Goal: Task Accomplishment & Management: Complete application form

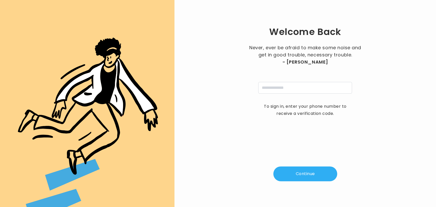
click at [270, 80] on div "Never, ever be afraid to make some noise and get in good trouble, necessary tro…" at bounding box center [305, 69] width 115 height 50
click at [269, 87] on input "tel" at bounding box center [305, 88] width 94 height 12
type input "**********"
click at [304, 182] on div "**********" at bounding box center [305, 103] width 245 height 191
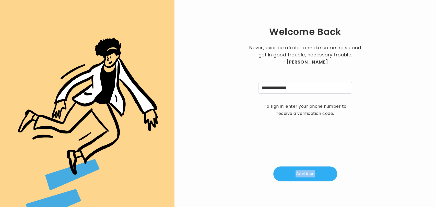
click at [309, 173] on button "Continue" at bounding box center [305, 173] width 64 height 15
type input "*"
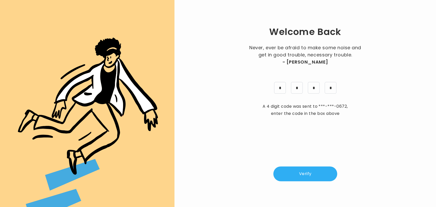
click at [314, 168] on button "Verify" at bounding box center [305, 173] width 64 height 15
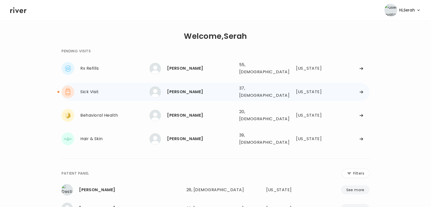
click at [203, 91] on div "[PERSON_NAME]" at bounding box center [201, 91] width 68 height 7
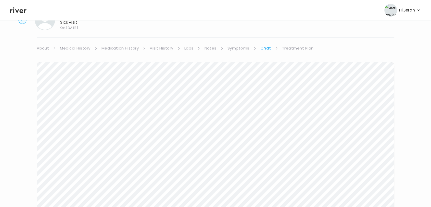
scroll to position [37, 0]
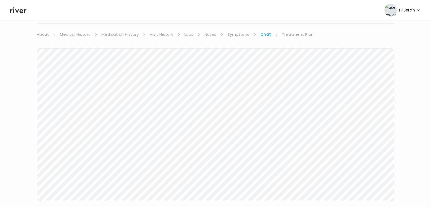
click at [237, 38] on div "Next Ping message sent" at bounding box center [216, 136] width 358 height 197
click at [235, 30] on div "Lauren Debarbrie Sick Visit On: 03 Sep 2025 About Medical History Medication Hi…" at bounding box center [215, 115] width 431 height 247
click at [235, 35] on link "Symptoms" at bounding box center [239, 34] width 22 height 7
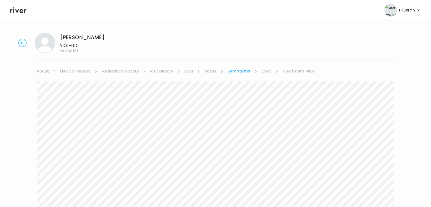
click at [266, 69] on link "Chat" at bounding box center [267, 71] width 10 height 7
click at [133, 71] on link "Medication History" at bounding box center [121, 71] width 38 height 7
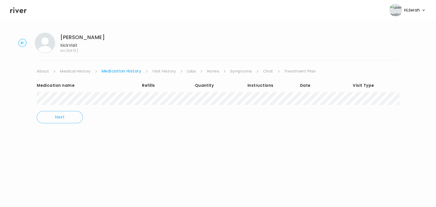
click at [271, 78] on div "Medication name Refills Quantity Instructions Date Visit Type Next" at bounding box center [218, 103] width 362 height 56
click at [267, 73] on link "Chat" at bounding box center [268, 71] width 10 height 7
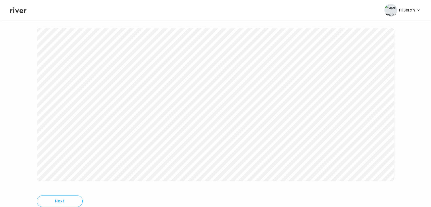
scroll to position [77, 0]
click at [24, 13] on icon at bounding box center [18, 10] width 16 height 8
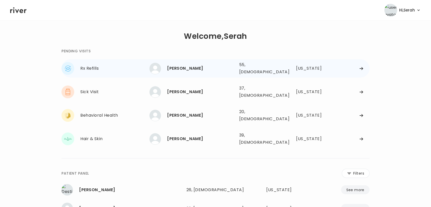
click at [229, 67] on div "JANET BAIN" at bounding box center [201, 68] width 68 height 7
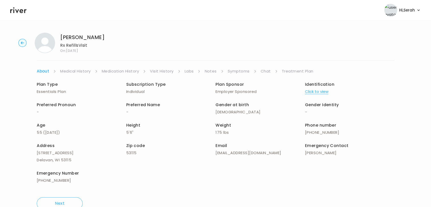
click at [234, 70] on link "Symptoms" at bounding box center [239, 71] width 22 height 7
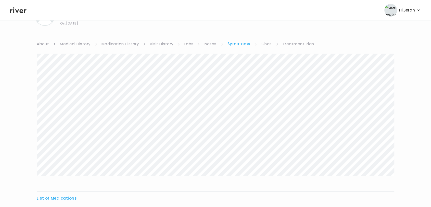
scroll to position [26, 0]
click at [134, 44] on link "Medication History" at bounding box center [121, 45] width 38 height 7
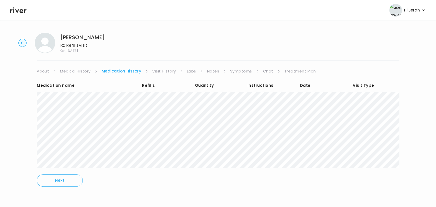
click at [245, 70] on link "Symptoms" at bounding box center [241, 71] width 22 height 7
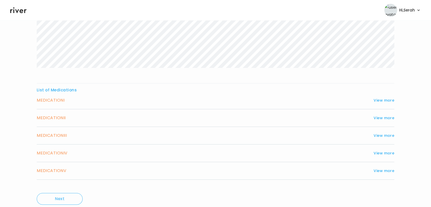
scroll to position [136, 0]
click at [380, 99] on button "View more" at bounding box center [384, 100] width 21 height 6
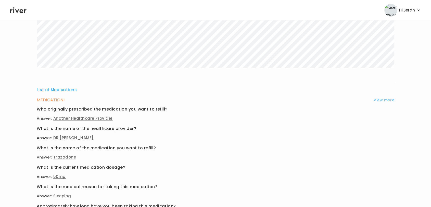
click at [380, 99] on button "View more" at bounding box center [384, 100] width 21 height 6
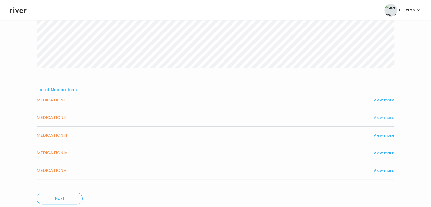
click at [382, 117] on button "View more" at bounding box center [384, 118] width 21 height 6
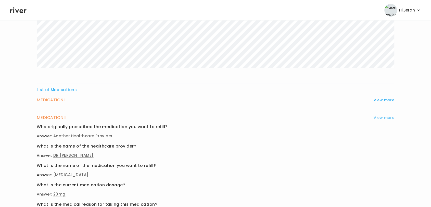
click at [382, 117] on button "View more" at bounding box center [384, 118] width 21 height 6
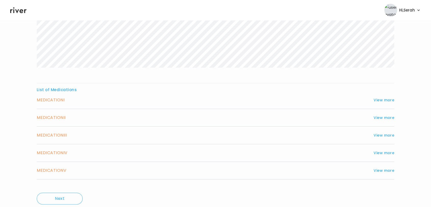
click at [382, 105] on div "MEDICATION I View more Who originally prescribed the medication you want to ref…" at bounding box center [216, 103] width 358 height 13
click at [380, 98] on button "View more" at bounding box center [384, 100] width 21 height 6
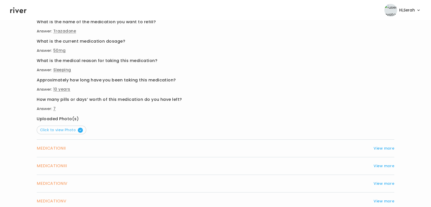
scroll to position [264, 0]
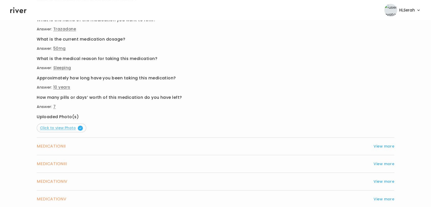
click at [71, 125] on span "Click to view Photo" at bounding box center [61, 127] width 43 height 5
click at [382, 146] on button "View more" at bounding box center [384, 146] width 21 height 6
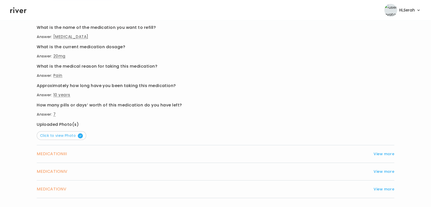
scroll to position [274, 0]
click at [71, 128] on div "Uploaded Photo(s) Click to view Photo" at bounding box center [216, 130] width 358 height 19
click at [70, 134] on span "Click to view Photo" at bounding box center [61, 135] width 43 height 5
click at [386, 154] on button "View more" at bounding box center [384, 154] width 21 height 6
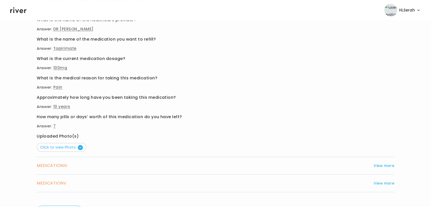
scroll to position [280, 0]
click at [57, 141] on div "Uploaded Photo(s) Click to view Photo" at bounding box center [216, 142] width 358 height 19
click at [57, 148] on span "Click to view Photo" at bounding box center [61, 147] width 43 height 5
click at [378, 163] on button "View more" at bounding box center [384, 166] width 21 height 6
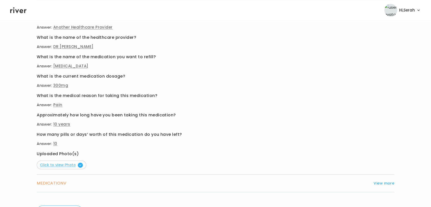
click at [62, 164] on span "Click to view Photo" at bounding box center [61, 164] width 43 height 5
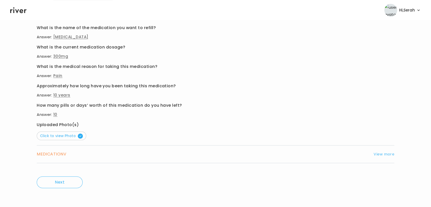
click at [387, 152] on button "View more" at bounding box center [384, 154] width 21 height 6
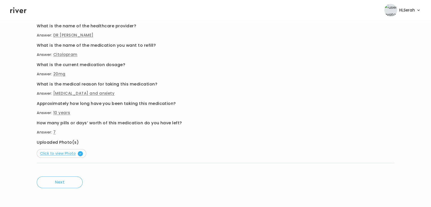
click at [60, 151] on span "Click to view Photo" at bounding box center [61, 153] width 43 height 5
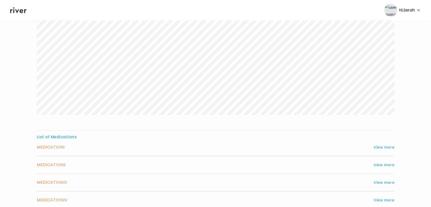
scroll to position [0, 0]
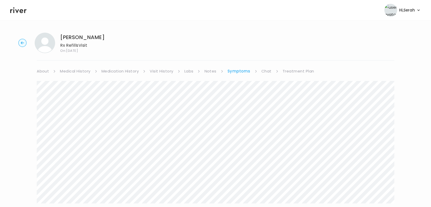
click at [127, 71] on link "Medication History" at bounding box center [121, 71] width 38 height 7
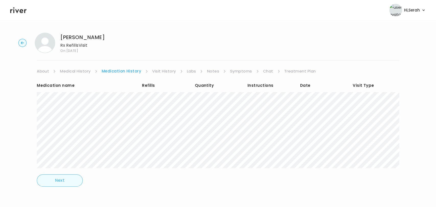
click at [54, 180] on button "Next" at bounding box center [60, 180] width 46 height 12
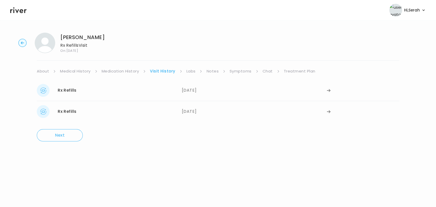
click at [115, 74] on link "Medication History" at bounding box center [121, 71] width 38 height 7
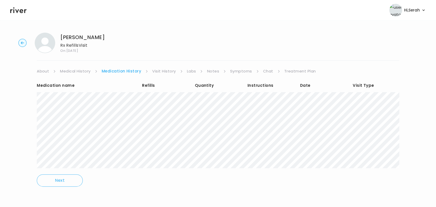
click at [263, 70] on link "Chat" at bounding box center [268, 71] width 10 height 7
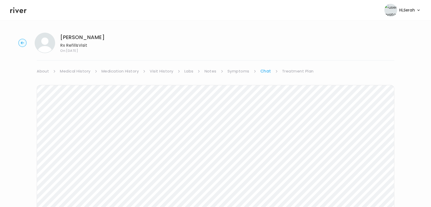
click at [295, 66] on div "JANET BAIN Rx Refills Visit On: 03 Sep 2025 About Medical History Medication Hi…" at bounding box center [215, 152] width 431 height 247
click at [295, 70] on link "Treatment Plan" at bounding box center [298, 71] width 32 height 7
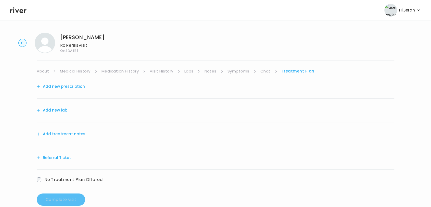
click at [80, 87] on button "Add new prescription" at bounding box center [61, 86] width 48 height 7
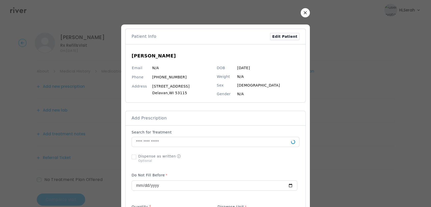
click at [222, 58] on div "JANET BAIN Email N/A Phone (262) 581-5169 Address 630 S 7th St Delavan , WI 531…" at bounding box center [216, 74] width 168 height 50
click at [171, 141] on input "text" at bounding box center [211, 142] width 159 height 10
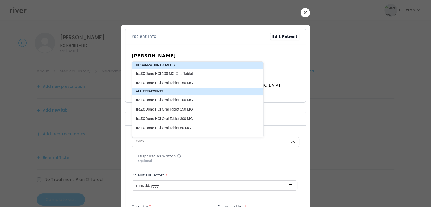
click at [183, 127] on p "traZO Done HCl Oral Tablet 50 MG" at bounding box center [194, 128] width 117 height 5
type input "**********"
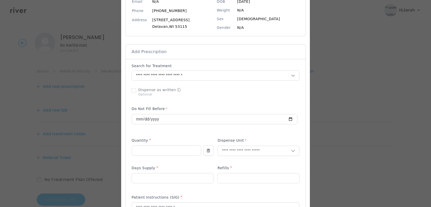
scroll to position [73, 0]
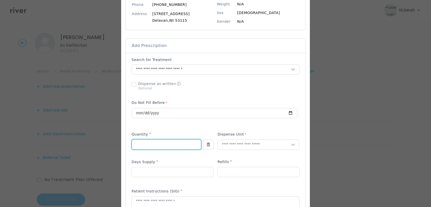
click at [164, 148] on input "number" at bounding box center [166, 145] width 69 height 10
type input "**"
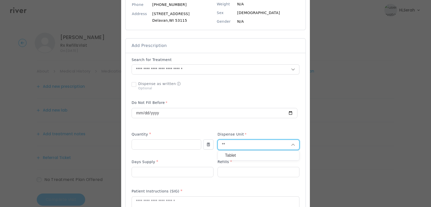
type input "**"
click at [227, 154] on p "Tablet" at bounding box center [258, 155] width 67 height 7
click at [179, 178] on p at bounding box center [173, 180] width 82 height 5
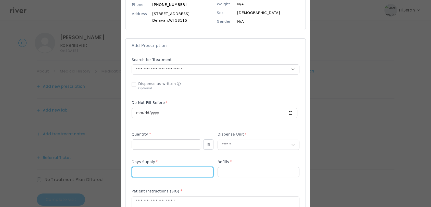
click at [180, 175] on input "number" at bounding box center [172, 172] width 81 height 10
type input "**"
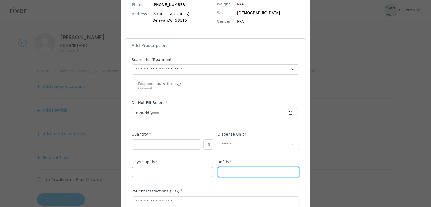
type input "*"
click at [180, 173] on input "**" at bounding box center [172, 172] width 81 height 10
click at [180, 189] on div "Patient Instructions (SIG) *" at bounding box center [216, 192] width 168 height 8
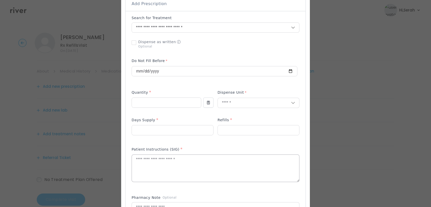
scroll to position [114, 0]
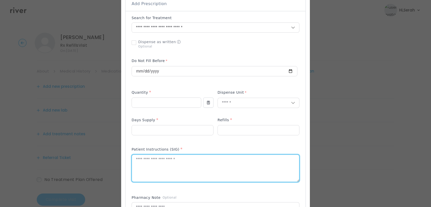
click at [187, 159] on textarea at bounding box center [215, 168] width 167 height 27
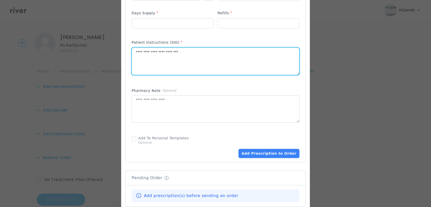
scroll to position [227, 0]
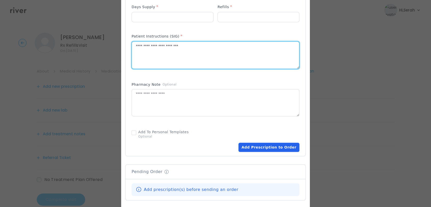
type textarea "**********"
click at [284, 146] on button "Add Prescription to Order" at bounding box center [269, 147] width 61 height 9
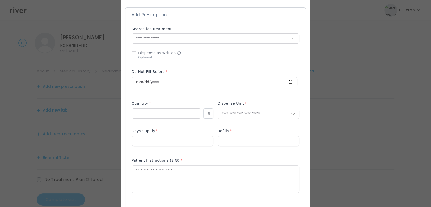
scroll to position [50, 0]
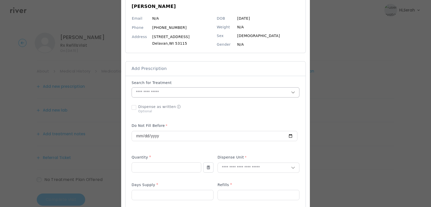
click at [179, 91] on input "text" at bounding box center [211, 93] width 159 height 10
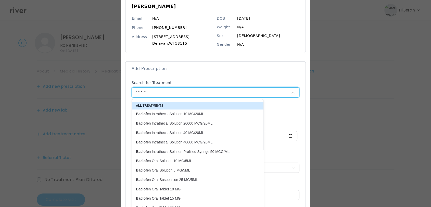
scroll to position [19, 0]
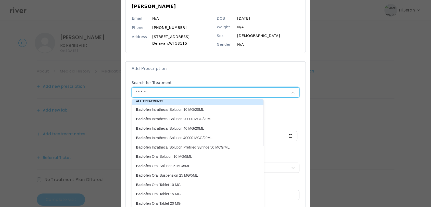
click at [174, 203] on p "Baclofe n Oral Tablet 20 MG" at bounding box center [194, 203] width 117 height 5
type input "**********"
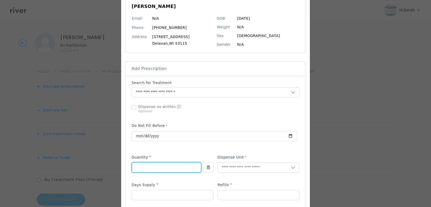
click at [158, 163] on input "number" at bounding box center [166, 168] width 69 height 10
type input "*"
type input "**"
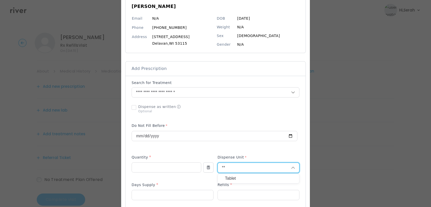
type input "**"
click at [243, 180] on p "Tablet" at bounding box center [258, 178] width 67 height 7
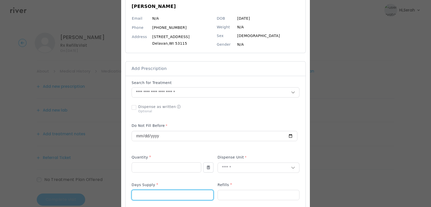
click at [183, 197] on input "number" at bounding box center [172, 195] width 81 height 10
type input "**"
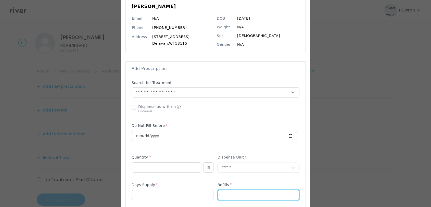
type input "*"
click at [181, 183] on div "Days Supply *" at bounding box center [173, 186] width 82 height 8
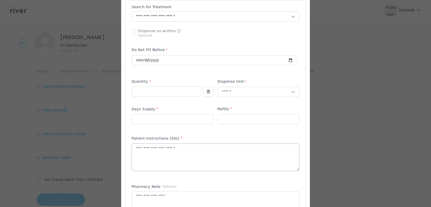
scroll to position [126, 0]
click at [173, 154] on textarea at bounding box center [215, 156] width 167 height 27
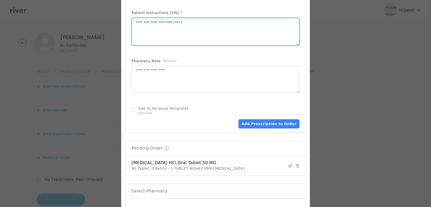
scroll to position [261, 0]
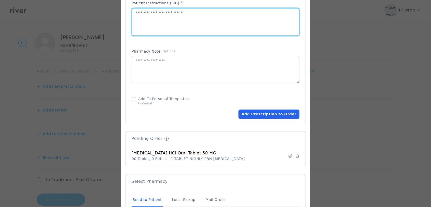
type textarea "**********"
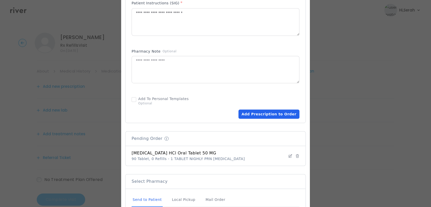
click at [262, 117] on button "Add Prescription to Order" at bounding box center [269, 114] width 61 height 9
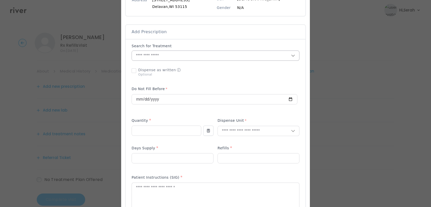
scroll to position [85, 0]
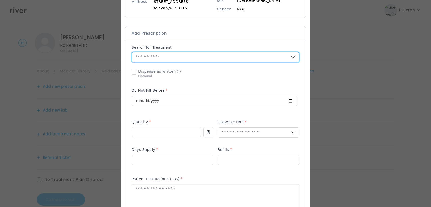
click at [163, 57] on input "text" at bounding box center [211, 57] width 159 height 10
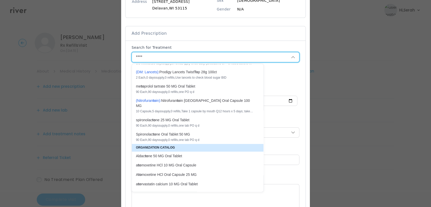
scroll to position [0, 0]
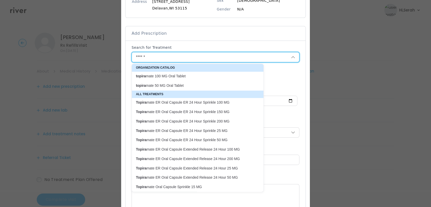
click at [165, 75] on p "topira mate 100 MG Oral Tablet" at bounding box center [194, 76] width 117 height 5
type input "**********"
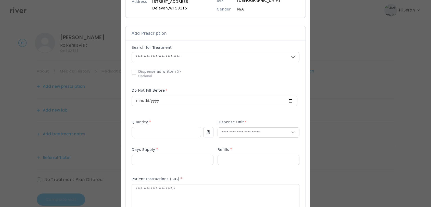
scroll to position [105, 0]
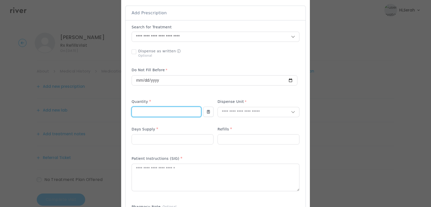
click at [156, 115] on input "number" at bounding box center [166, 112] width 69 height 10
type input "***"
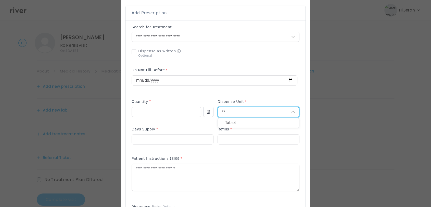
type input "**"
click at [227, 122] on p "Tablet" at bounding box center [258, 122] width 67 height 7
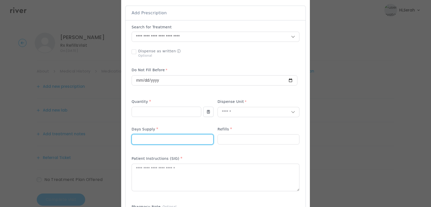
click at [184, 137] on input "number" at bounding box center [172, 140] width 81 height 10
click at [184, 137] on input "**" at bounding box center [172, 140] width 81 height 10
type input "**"
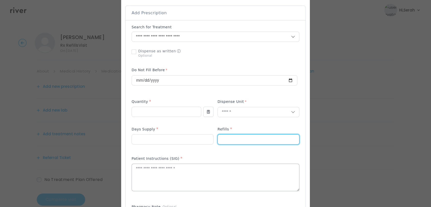
type input "*"
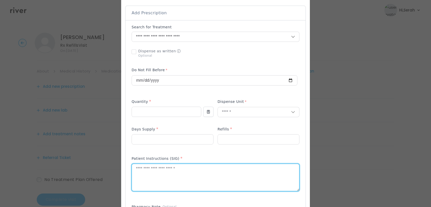
click at [179, 175] on textarea at bounding box center [215, 177] width 167 height 27
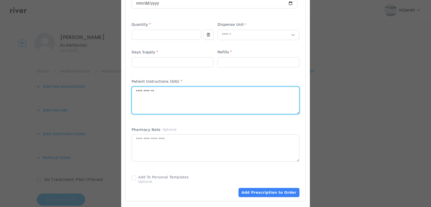
scroll to position [192, 0]
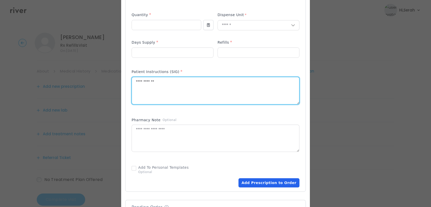
type textarea "**********"
click at [266, 183] on button "Add Prescription to Order" at bounding box center [269, 182] width 61 height 9
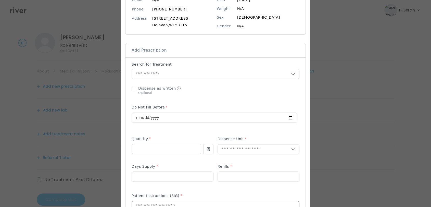
scroll to position [67, 0]
click at [158, 76] on input "text" at bounding box center [211, 75] width 159 height 10
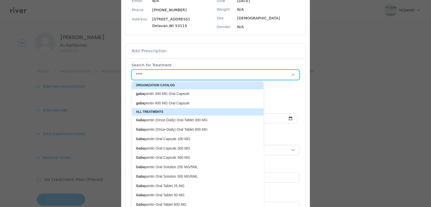
click at [158, 93] on p "gaba pentin 300 MG Oral Capsule" at bounding box center [194, 93] width 117 height 5
type input "**********"
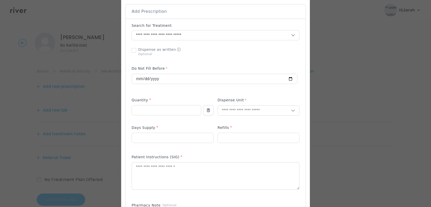
scroll to position [111, 0]
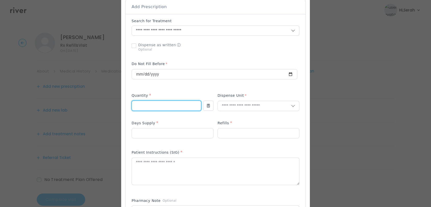
click at [160, 108] on input "number" at bounding box center [166, 106] width 69 height 10
type input "**"
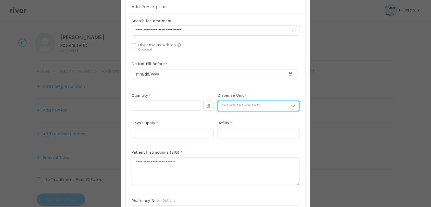
type input "*"
type input "***"
click at [241, 125] on p "Capsule" at bounding box center [258, 126] width 67 height 7
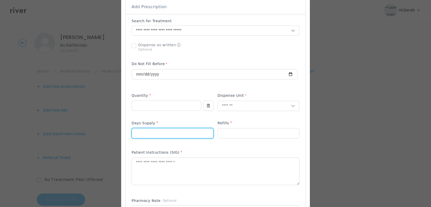
click at [197, 131] on input "number" at bounding box center [172, 133] width 81 height 10
type input "**"
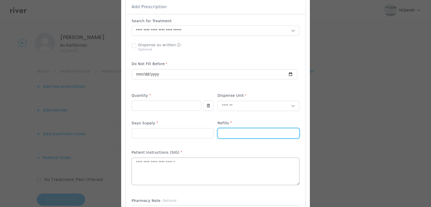
type input "*"
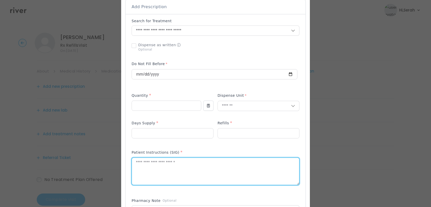
click at [190, 170] on textarea at bounding box center [215, 171] width 167 height 27
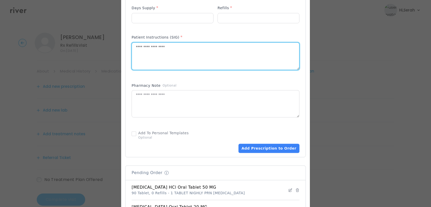
scroll to position [232, 0]
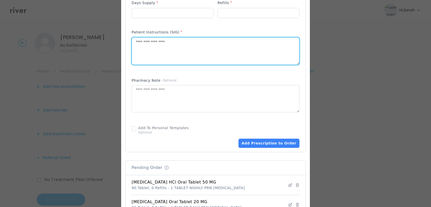
type textarea "**********"
click at [268, 137] on div "Add Prescription to Order" at bounding box center [216, 135] width 168 height 25
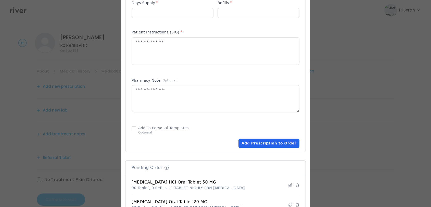
click at [266, 143] on button "Add Prescription to Order" at bounding box center [269, 143] width 61 height 9
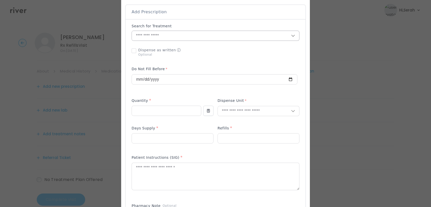
click at [178, 36] on input "text" at bounding box center [211, 36] width 159 height 10
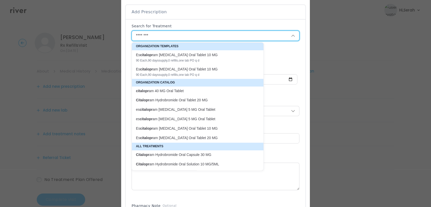
click at [174, 98] on p "Citalopr am Hydrobromide Oral Tablet 20 MG" at bounding box center [194, 100] width 117 height 5
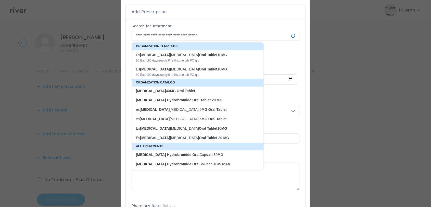
click at [174, 98] on div "Add Prescription to Order" at bounding box center [216, 148] width 168 height 250
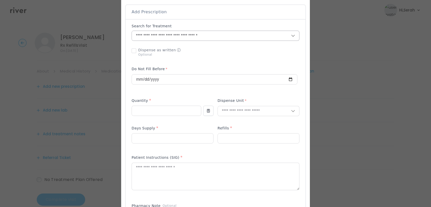
click at [179, 39] on input "**********" at bounding box center [205, 36] width 147 height 10
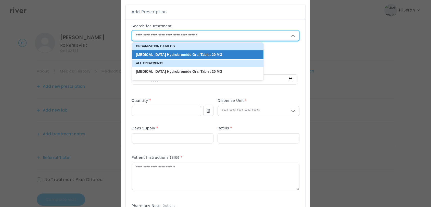
click at [179, 39] on input "**********" at bounding box center [205, 36] width 147 height 10
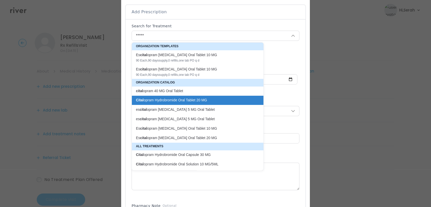
type input "**********"
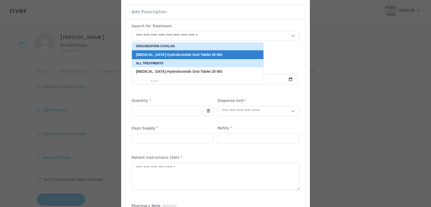
click at [272, 54] on div at bounding box center [216, 51] width 168 height 13
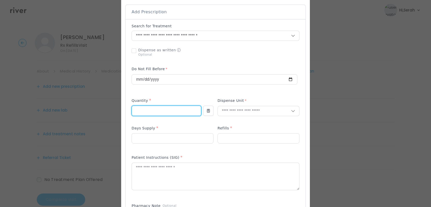
click at [160, 114] on input "number" at bounding box center [166, 111] width 69 height 10
type input "**"
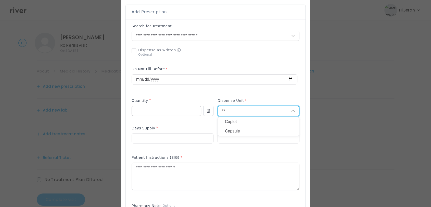
type input "*"
type input "**"
click at [239, 118] on p "Tablet" at bounding box center [258, 121] width 67 height 7
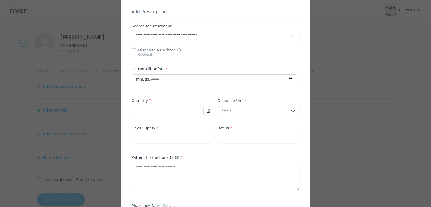
click at [185, 144] on p at bounding box center [173, 146] width 82 height 5
click at [182, 139] on input "number" at bounding box center [172, 139] width 81 height 10
type input "**"
type input "*"
click at [182, 178] on textarea at bounding box center [215, 176] width 167 height 27
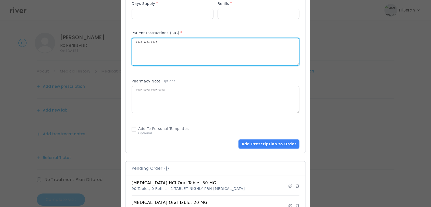
scroll to position [234, 0]
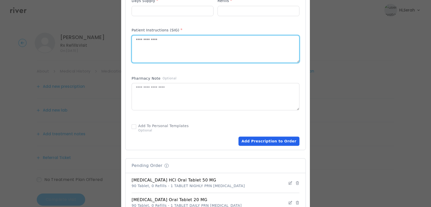
type textarea "**********"
click at [259, 137] on button "Add Prescription to Order" at bounding box center [269, 141] width 61 height 9
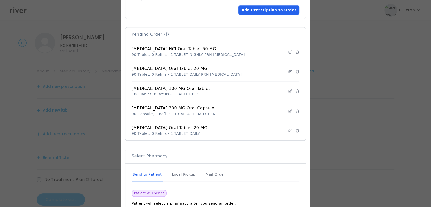
scroll to position [402, 0]
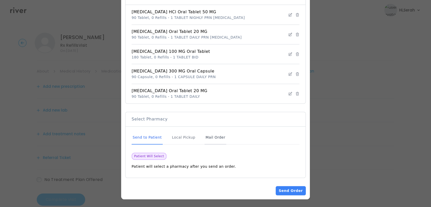
click at [214, 135] on div "Mail Order" at bounding box center [216, 138] width 22 height 14
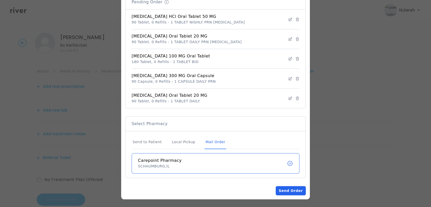
click at [284, 186] on button "Send Order" at bounding box center [291, 190] width 30 height 9
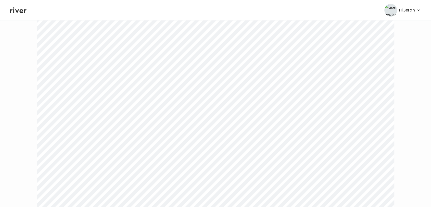
scroll to position [267, 0]
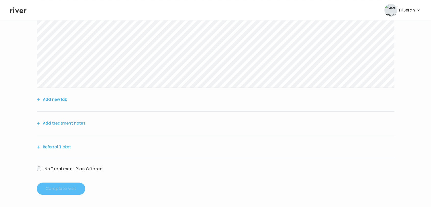
click at [80, 123] on button "Add treatment notes" at bounding box center [61, 123] width 49 height 7
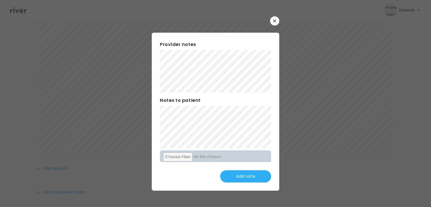
scroll to position [176, 0]
click at [93, 91] on div at bounding box center [215, 103] width 431 height 207
click at [245, 176] on button "Update note" at bounding box center [245, 176] width 51 height 12
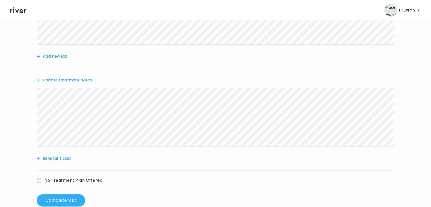
scroll to position [311, 0]
click at [58, 196] on button "Complete visit" at bounding box center [61, 200] width 49 height 12
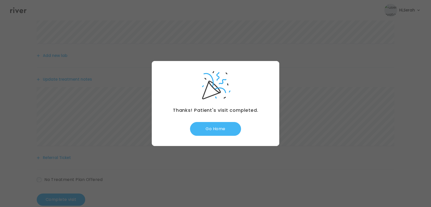
click at [220, 127] on button "Go Home" at bounding box center [215, 129] width 51 height 14
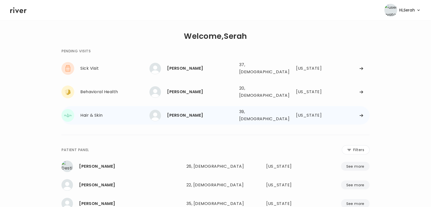
click at [181, 112] on div "Christy Tsaroumis" at bounding box center [201, 115] width 68 height 7
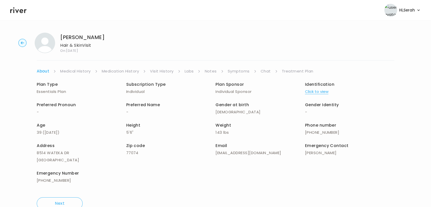
click at [262, 72] on link "Chat" at bounding box center [266, 71] width 10 height 7
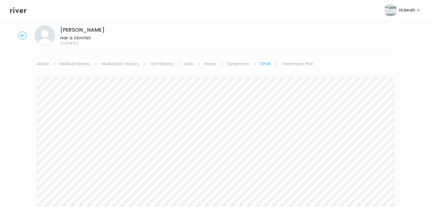
click at [294, 64] on link "Treatment Plan" at bounding box center [298, 63] width 32 height 7
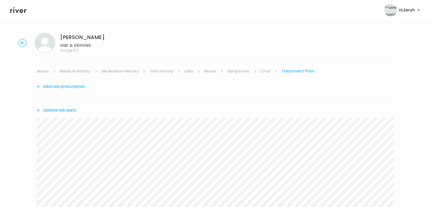
click at [266, 68] on link "Chat" at bounding box center [266, 71] width 10 height 7
click at [289, 68] on link "Treatment Plan" at bounding box center [298, 70] width 32 height 7
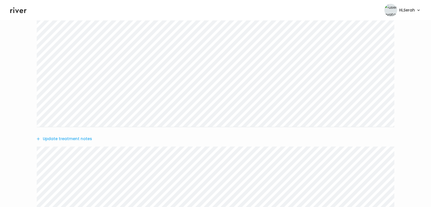
scroll to position [132, 0]
click at [81, 139] on button "Update treatment notes" at bounding box center [64, 138] width 55 height 7
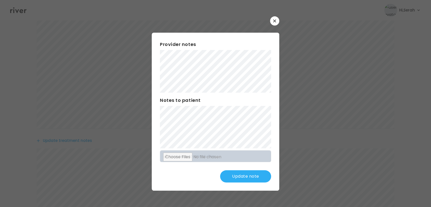
scroll to position [130, 0]
click at [149, 108] on div "​ Provider notes Notes to patient Click here to attach files Update note" at bounding box center [215, 103] width 431 height 207
click at [241, 179] on button "Update note" at bounding box center [245, 176] width 51 height 12
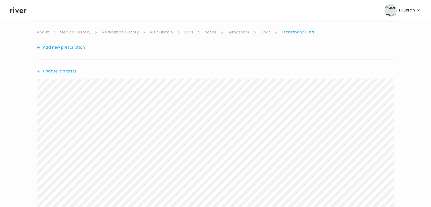
scroll to position [36, 0]
click at [268, 33] on link "Chat" at bounding box center [266, 35] width 10 height 7
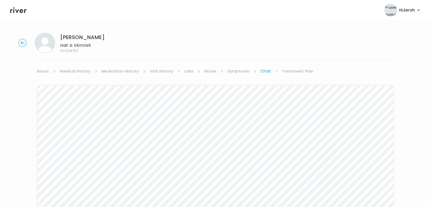
click at [293, 74] on link "Treatment Plan" at bounding box center [298, 71] width 32 height 7
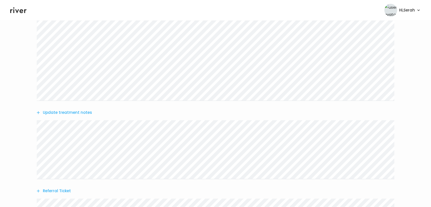
scroll to position [164, 0]
click at [82, 110] on div "Update treatment notes" at bounding box center [216, 106] width 358 height 23
click at [82, 108] on button "Update treatment notes" at bounding box center [64, 106] width 55 height 7
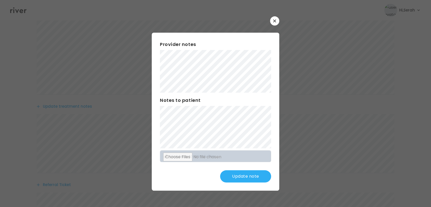
scroll to position [182, 0]
click at [229, 190] on div at bounding box center [215, 103] width 431 height 207
click at [251, 178] on button "Update note" at bounding box center [245, 176] width 51 height 12
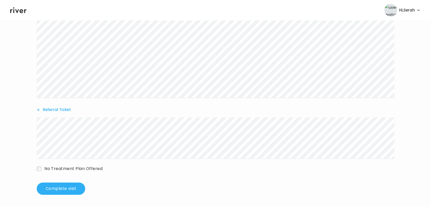
scroll to position [275, 0]
click at [63, 189] on button "Complete visit" at bounding box center [61, 189] width 49 height 12
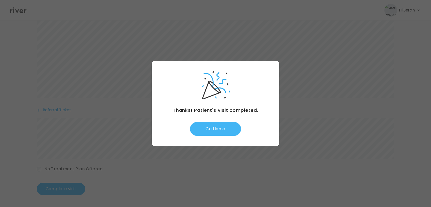
click at [231, 127] on button "Go Home" at bounding box center [215, 129] width 51 height 14
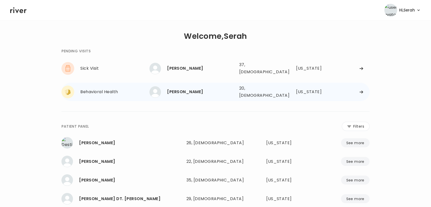
click at [175, 88] on div "[PERSON_NAME]" at bounding box center [201, 91] width 68 height 7
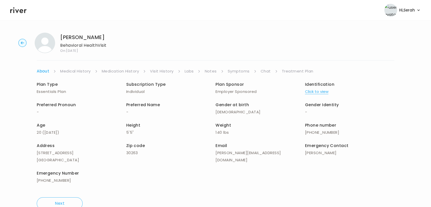
click at [293, 72] on link "Treatment Plan" at bounding box center [298, 71] width 32 height 7
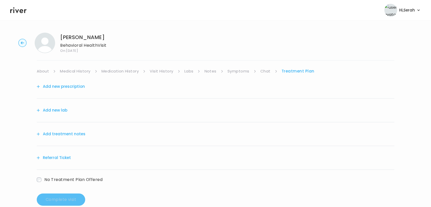
click at [66, 153] on div "Referral Ticket" at bounding box center [216, 158] width 358 height 24
click at [64, 157] on button "Referral Ticket" at bounding box center [54, 157] width 34 height 7
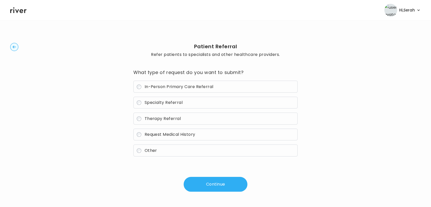
click at [168, 104] on span "Specialty Referral" at bounding box center [164, 103] width 38 height 6
click at [203, 183] on button "Continue" at bounding box center [216, 184] width 64 height 15
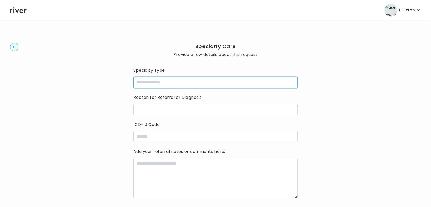
click at [188, 88] on input "specialtyType" at bounding box center [216, 83] width 164 height 12
type input "**********"
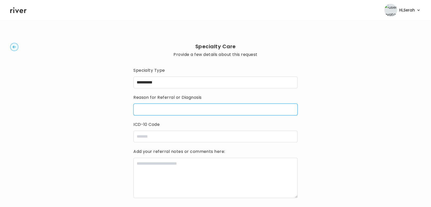
click at [182, 110] on input "reasonForReferral" at bounding box center [216, 110] width 164 height 12
click at [184, 111] on input "**********" at bounding box center [216, 110] width 164 height 12
type input "**********"
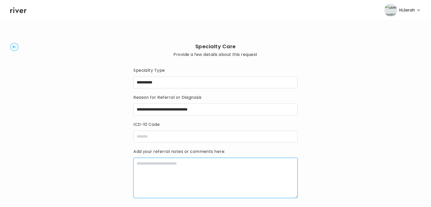
click at [176, 175] on textarea at bounding box center [216, 178] width 164 height 40
click at [176, 175] on textarea "**********" at bounding box center [216, 178] width 164 height 40
type textarea "**********"
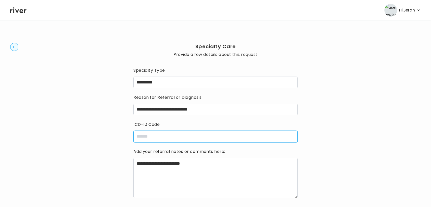
click at [148, 135] on input "icdCode" at bounding box center [216, 137] width 164 height 12
click at [148, 135] on input "*" at bounding box center [216, 137] width 164 height 12
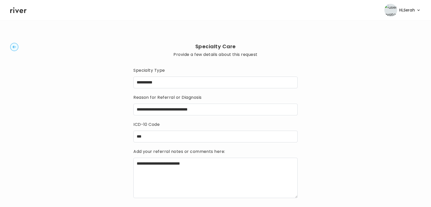
click at [283, 101] on h3 "Reason for Referral or Diagnosis" at bounding box center [216, 97] width 164 height 8
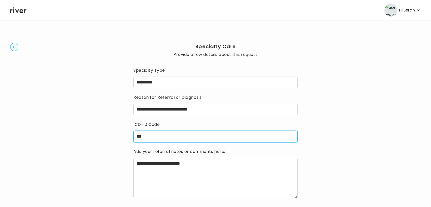
click at [205, 135] on input "***" at bounding box center [216, 137] width 164 height 12
paste input "******"
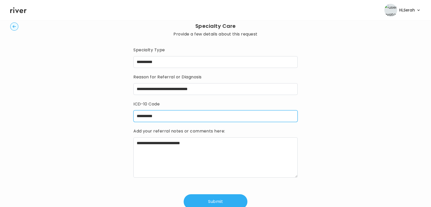
scroll to position [45, 0]
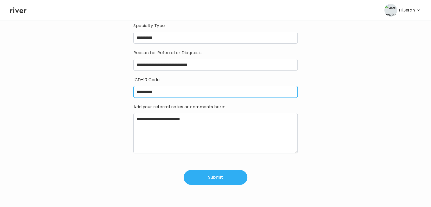
type input "**********"
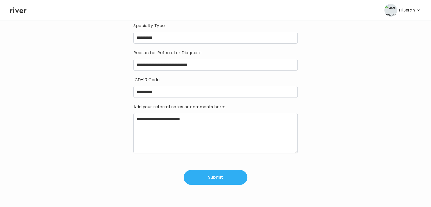
click at [221, 177] on button "Submit" at bounding box center [216, 177] width 64 height 15
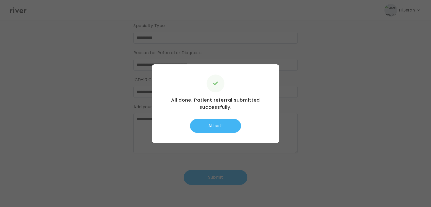
click at [211, 125] on button "All set!" at bounding box center [215, 126] width 51 height 14
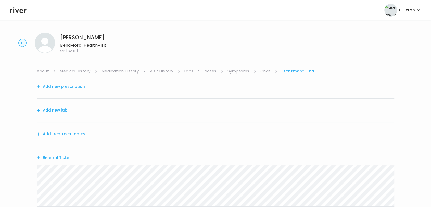
click at [73, 132] on button "Add treatment notes" at bounding box center [61, 133] width 49 height 7
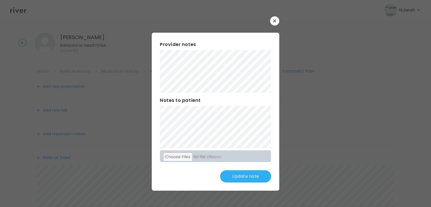
click at [243, 176] on button "Update note" at bounding box center [245, 176] width 51 height 12
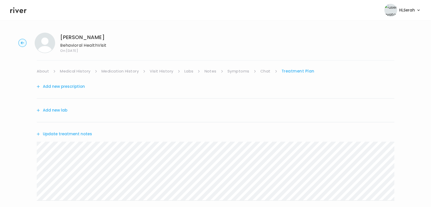
scroll to position [103, 0]
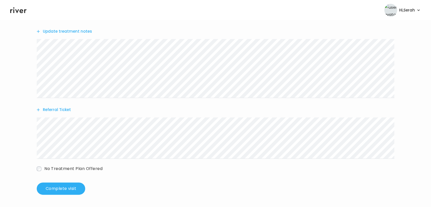
click at [69, 28] on button "Update treatment notes" at bounding box center [64, 31] width 55 height 7
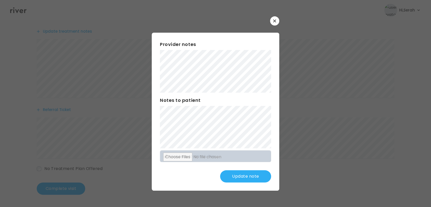
click at [239, 184] on div "Provider notes Notes to patient Click here to attach files Update note" at bounding box center [216, 112] width 128 height 158
click at [241, 181] on button "Update note" at bounding box center [245, 176] width 51 height 12
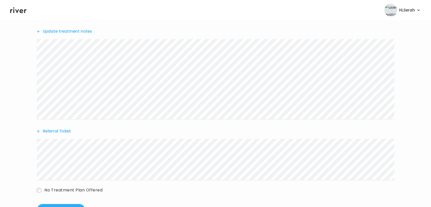
scroll to position [124, 0]
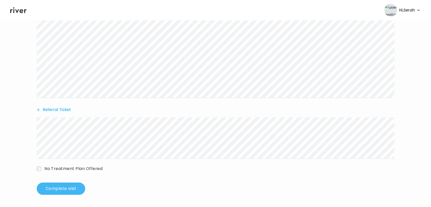
click at [62, 193] on button "Complete visit" at bounding box center [61, 189] width 49 height 12
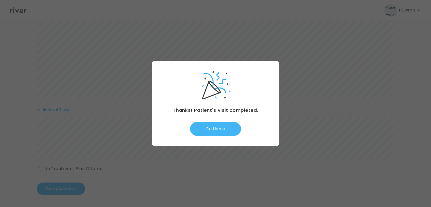
click at [210, 130] on button "Go Home" at bounding box center [215, 129] width 51 height 14
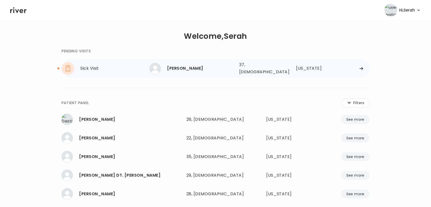
click at [199, 70] on div "[PERSON_NAME]" at bounding box center [201, 68] width 68 height 7
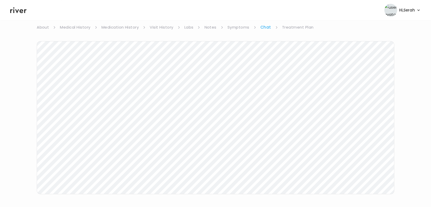
scroll to position [77, 0]
click at [20, 8] on icon at bounding box center [18, 10] width 16 height 8
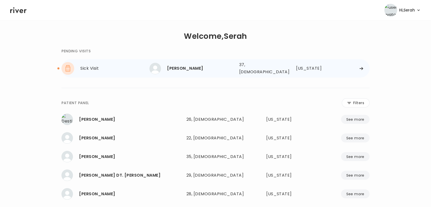
click at [201, 68] on div "[PERSON_NAME]" at bounding box center [201, 68] width 68 height 7
click at [204, 67] on div "[PERSON_NAME]" at bounding box center [201, 68] width 68 height 7
click at [190, 65] on div "[PERSON_NAME]" at bounding box center [201, 68] width 68 height 7
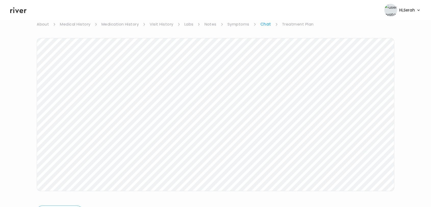
scroll to position [55, 0]
click at [16, 10] on icon at bounding box center [18, 10] width 16 height 6
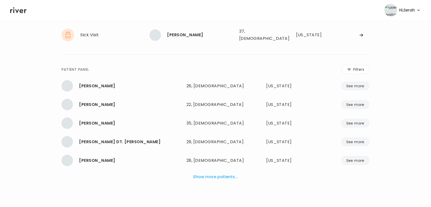
scroll to position [31, 0]
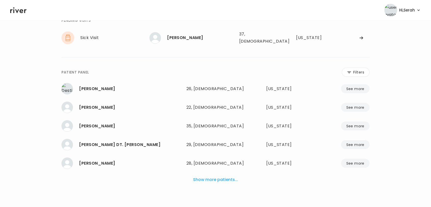
click at [16, 10] on icon at bounding box center [18, 10] width 16 height 6
